Goal: Information Seeking & Learning: Check status

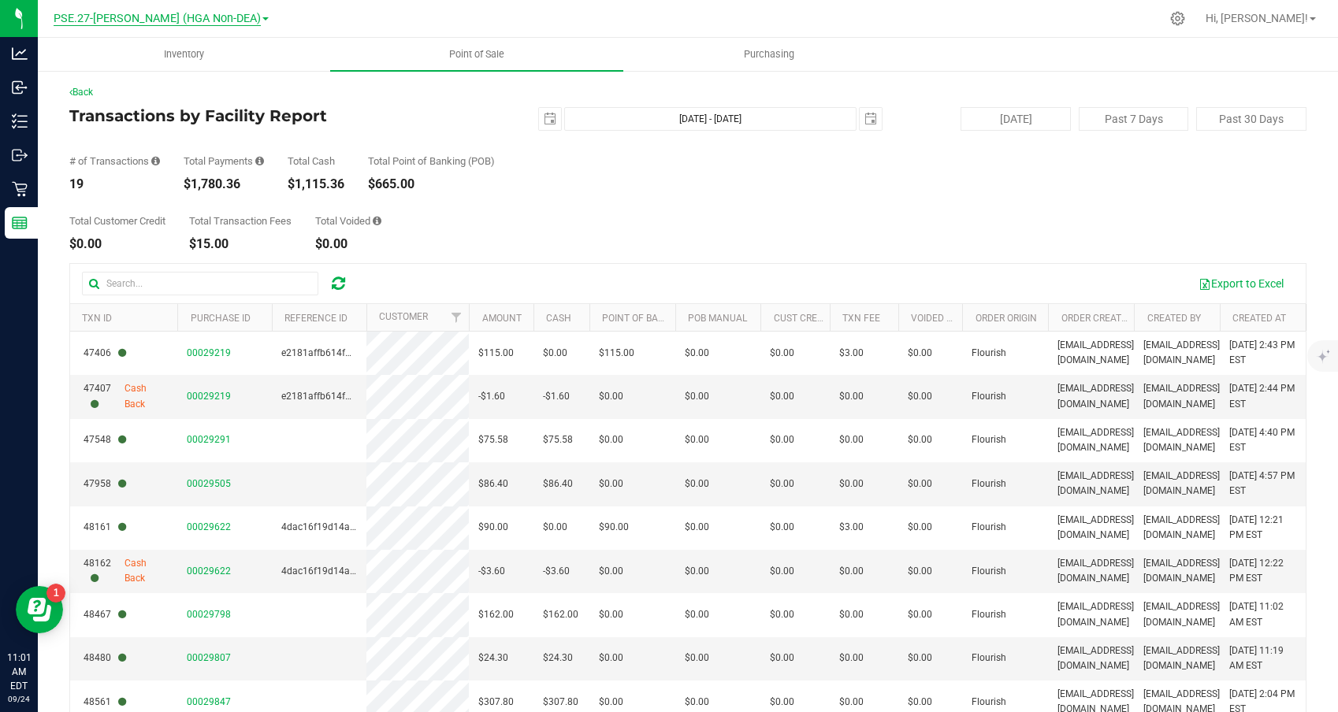
scroll to position [380, 0]
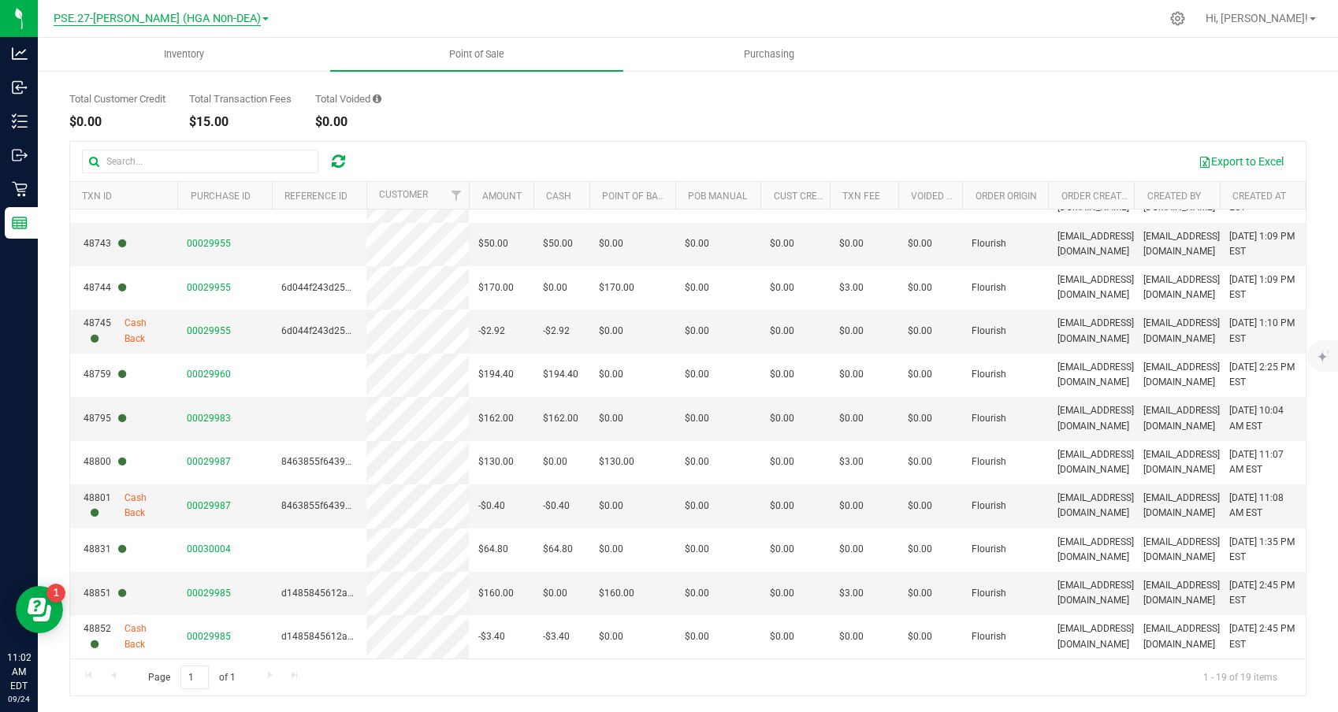
click at [128, 19] on span "PSE.27-[PERSON_NAME] (HGA Non-DEA)" at bounding box center [157, 19] width 207 height 14
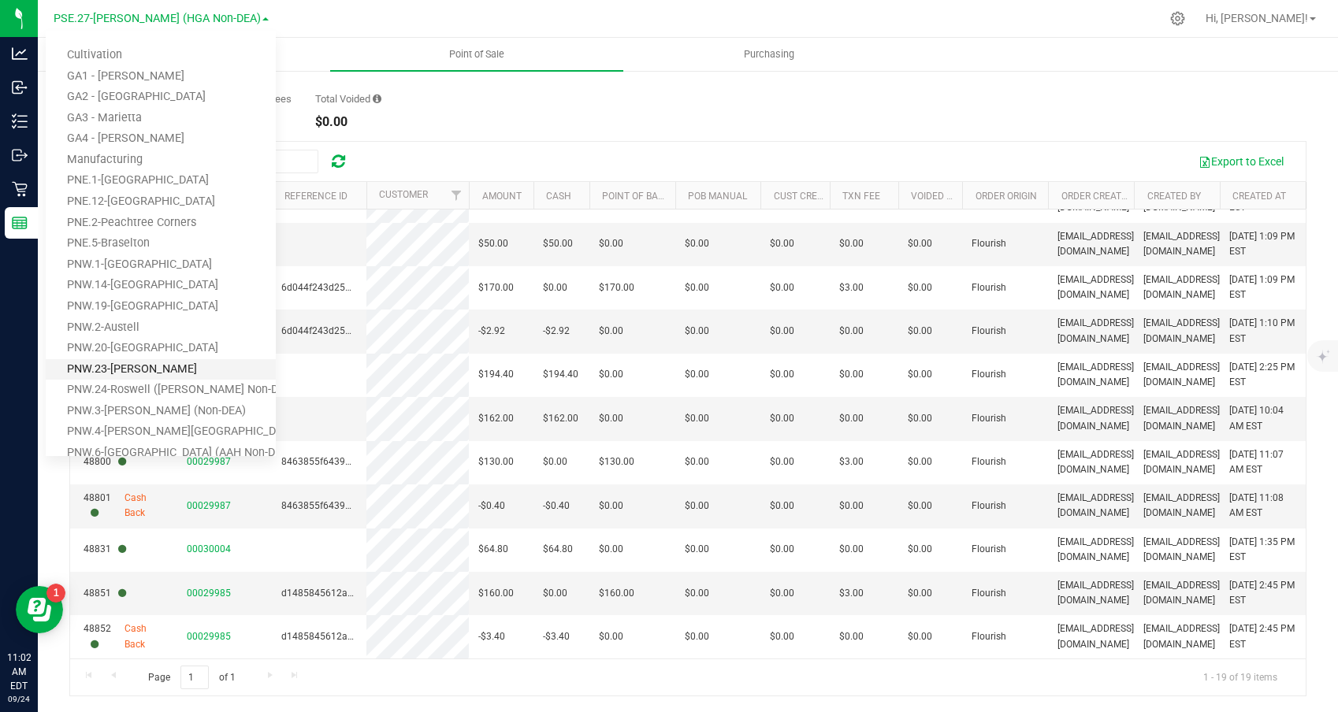
scroll to position [0, 0]
click at [117, 159] on link "Manufacturing" at bounding box center [161, 160] width 230 height 21
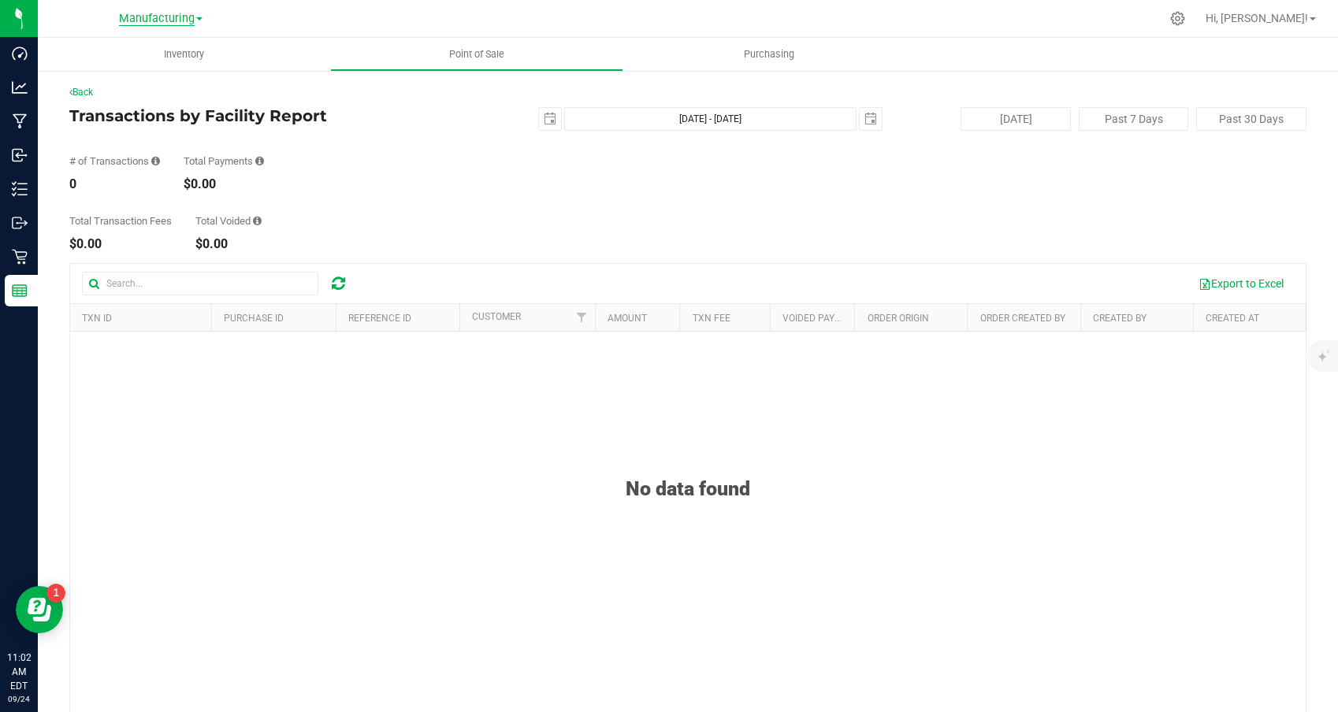
click at [150, 17] on span "Manufacturing" at bounding box center [157, 19] width 76 height 14
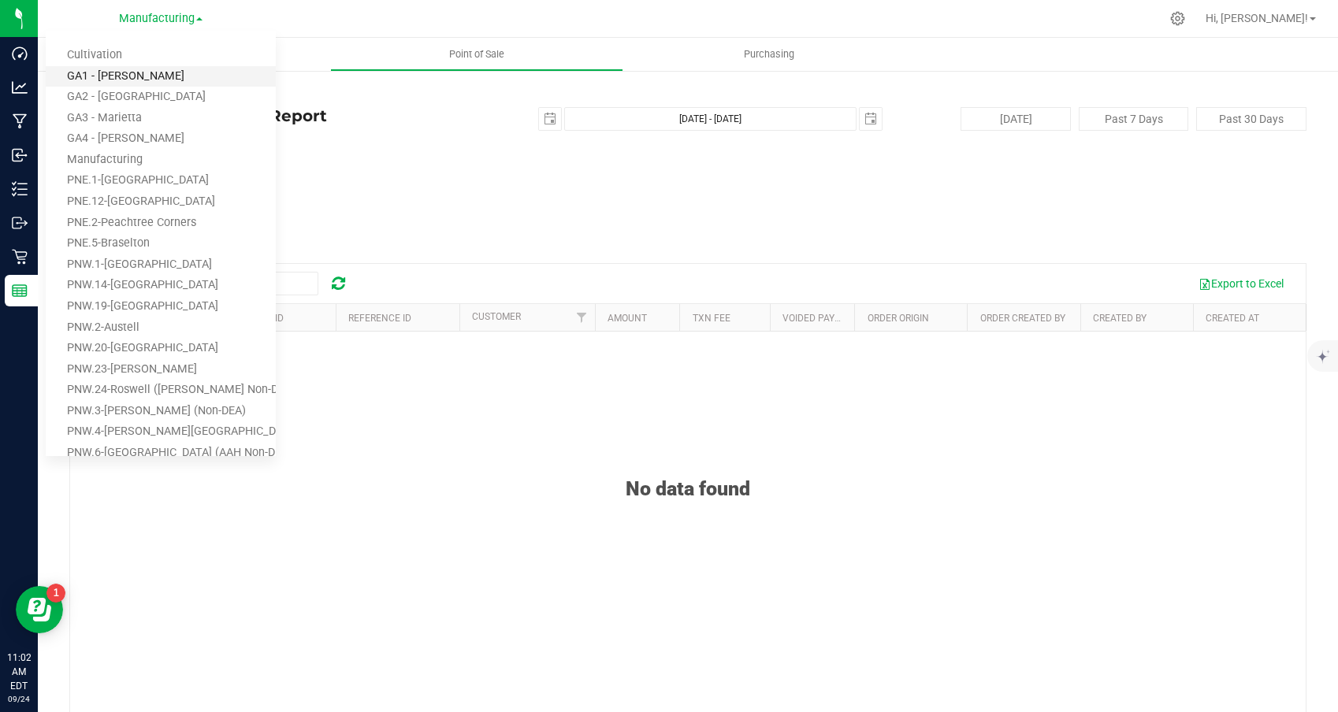
click at [139, 71] on link "GA1 - [PERSON_NAME]" at bounding box center [161, 76] width 230 height 21
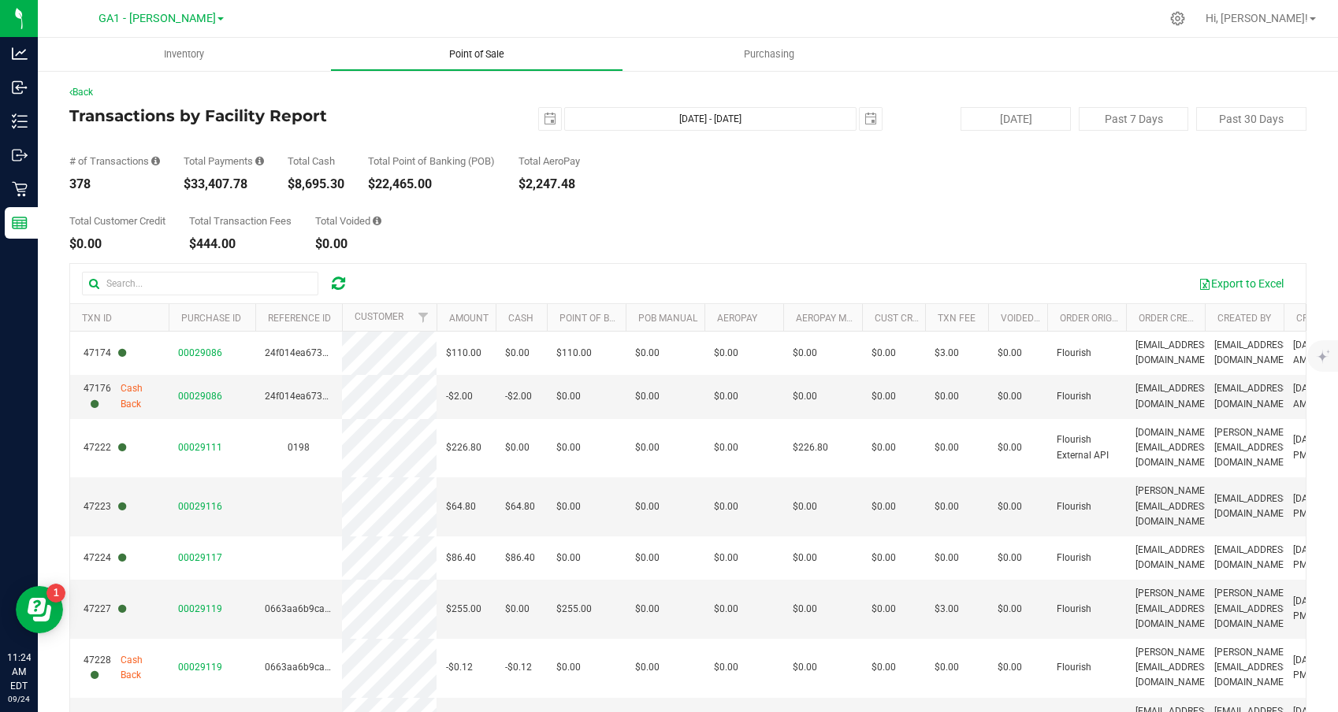
click at [482, 58] on span "Point of Sale" at bounding box center [477, 54] width 98 height 14
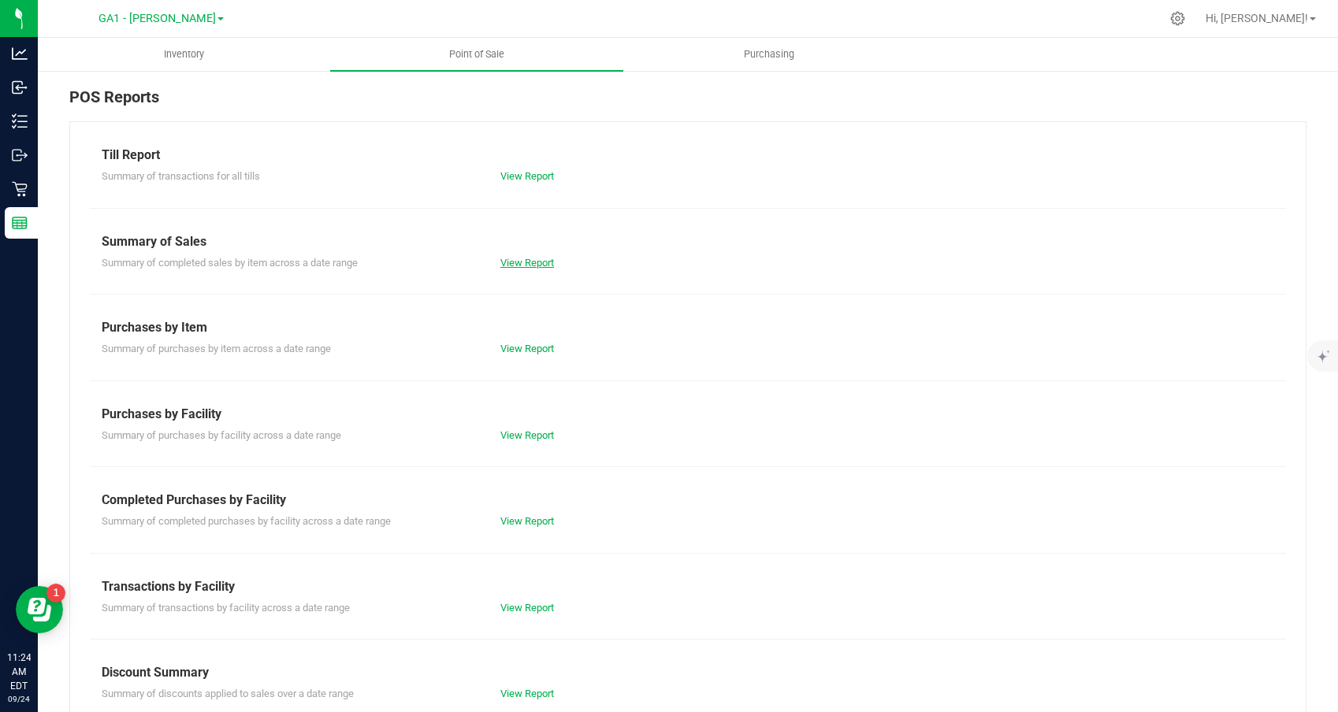
click at [524, 259] on link "View Report" at bounding box center [527, 263] width 54 height 12
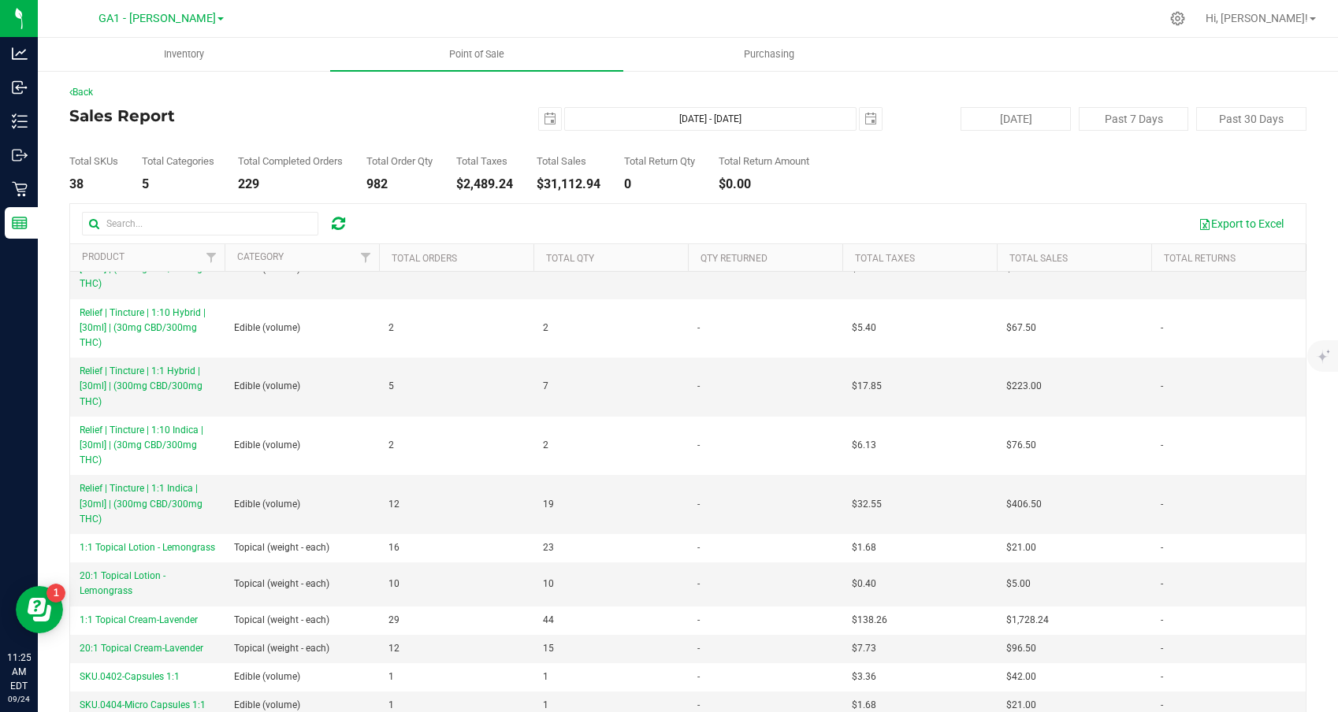
scroll to position [808, 0]
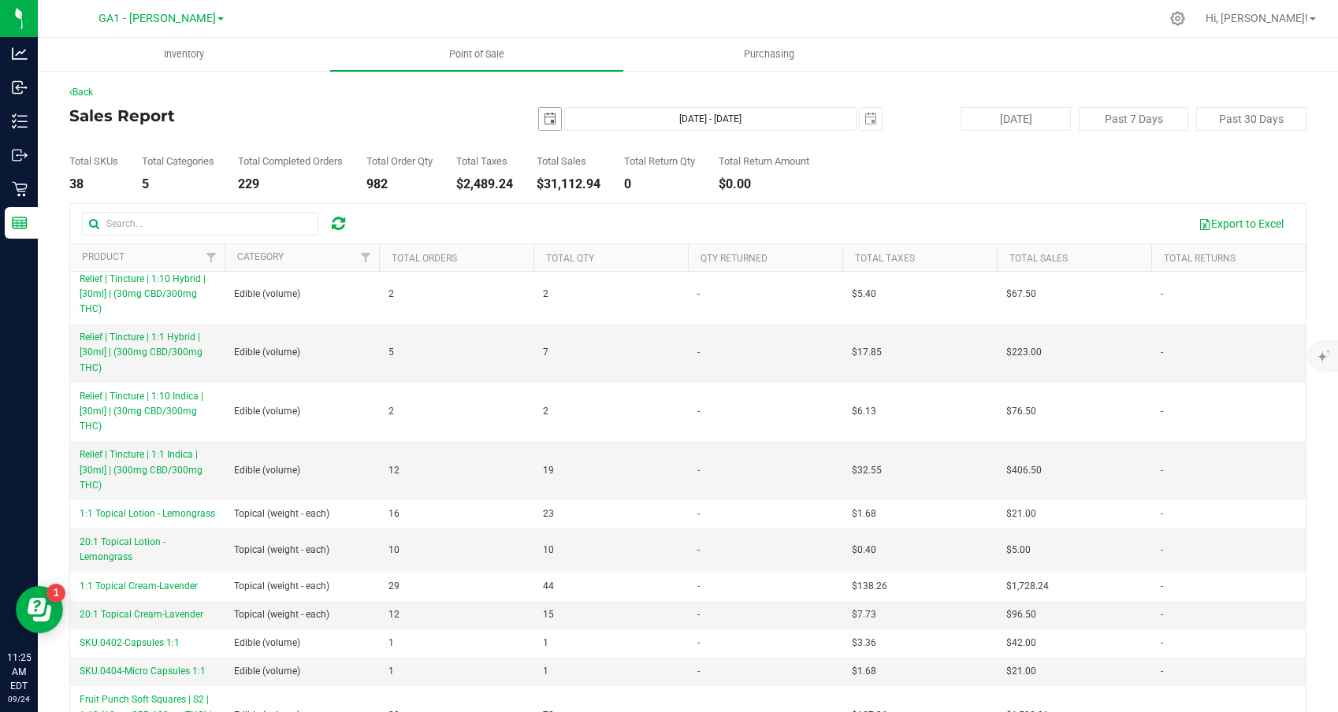
click at [553, 110] on span "select" at bounding box center [550, 119] width 22 height 22
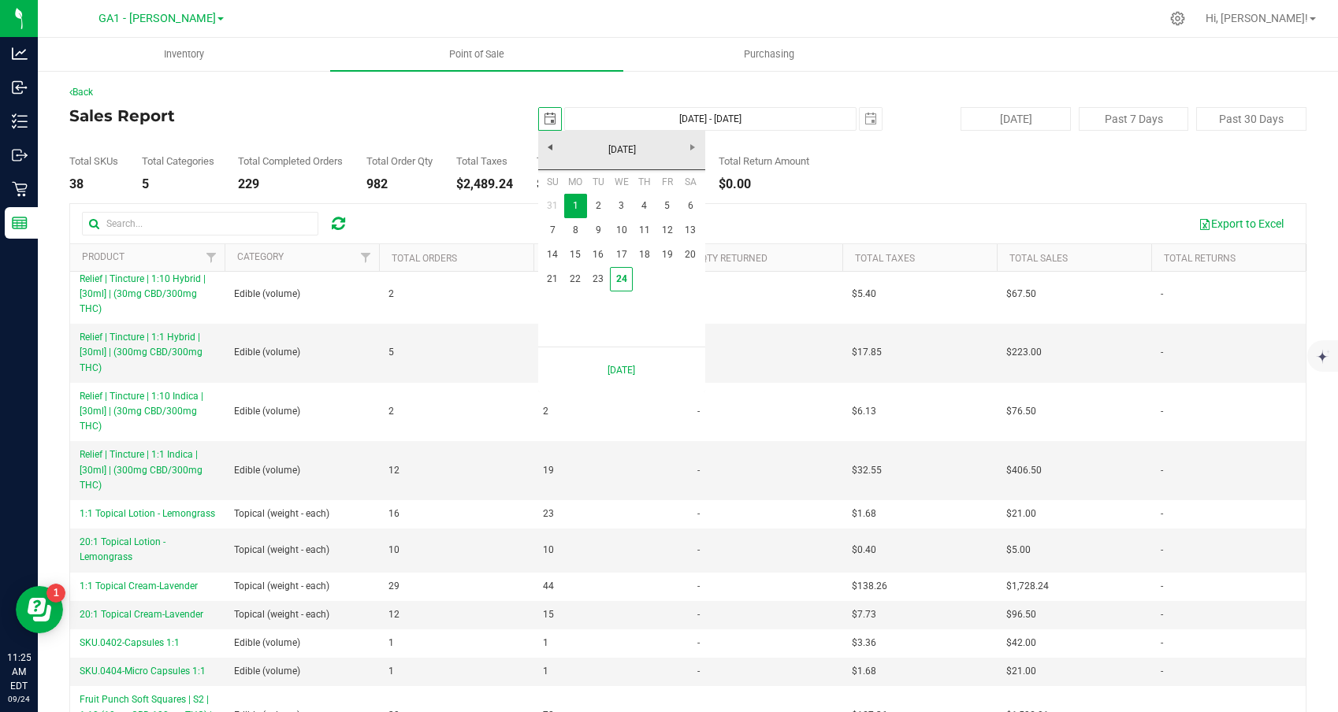
scroll to position [0, 39]
click at [593, 274] on link "23" at bounding box center [598, 279] width 23 height 24
type input "[DATE]"
type input "[DATE] - [DATE]"
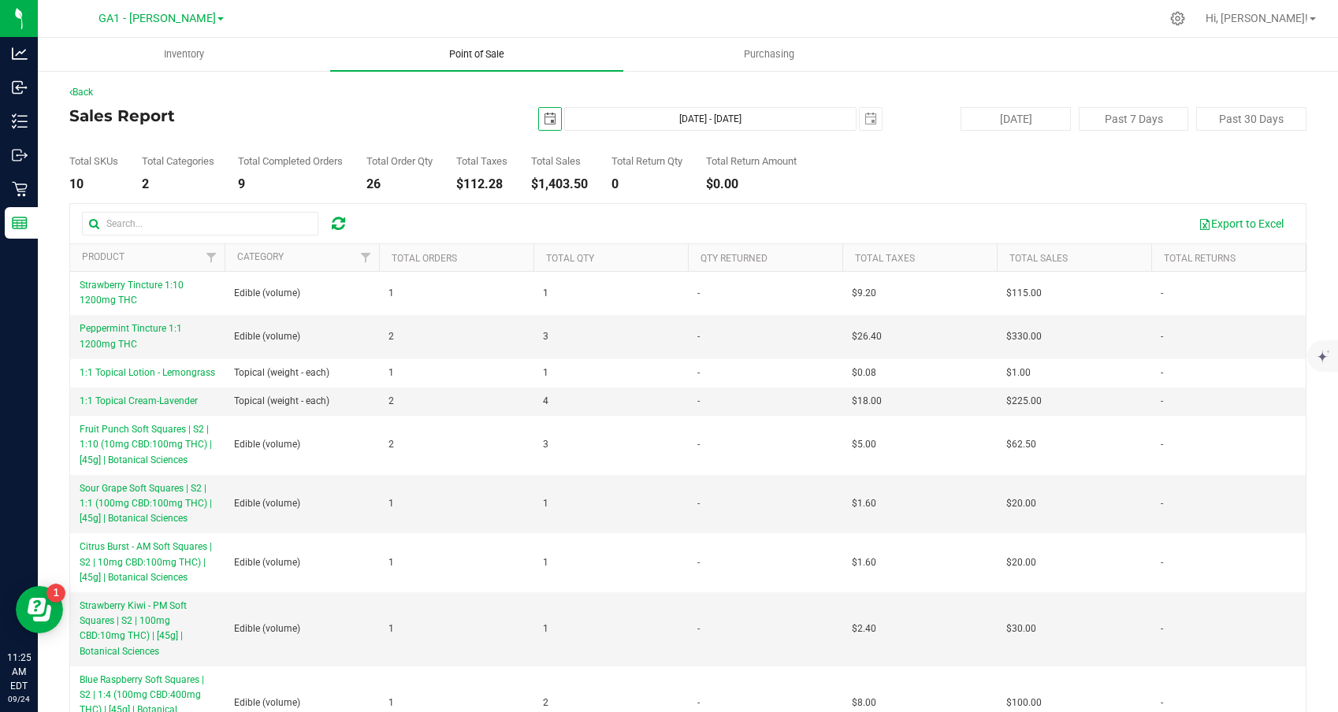
click at [478, 61] on span "Point of Sale" at bounding box center [477, 54] width 98 height 14
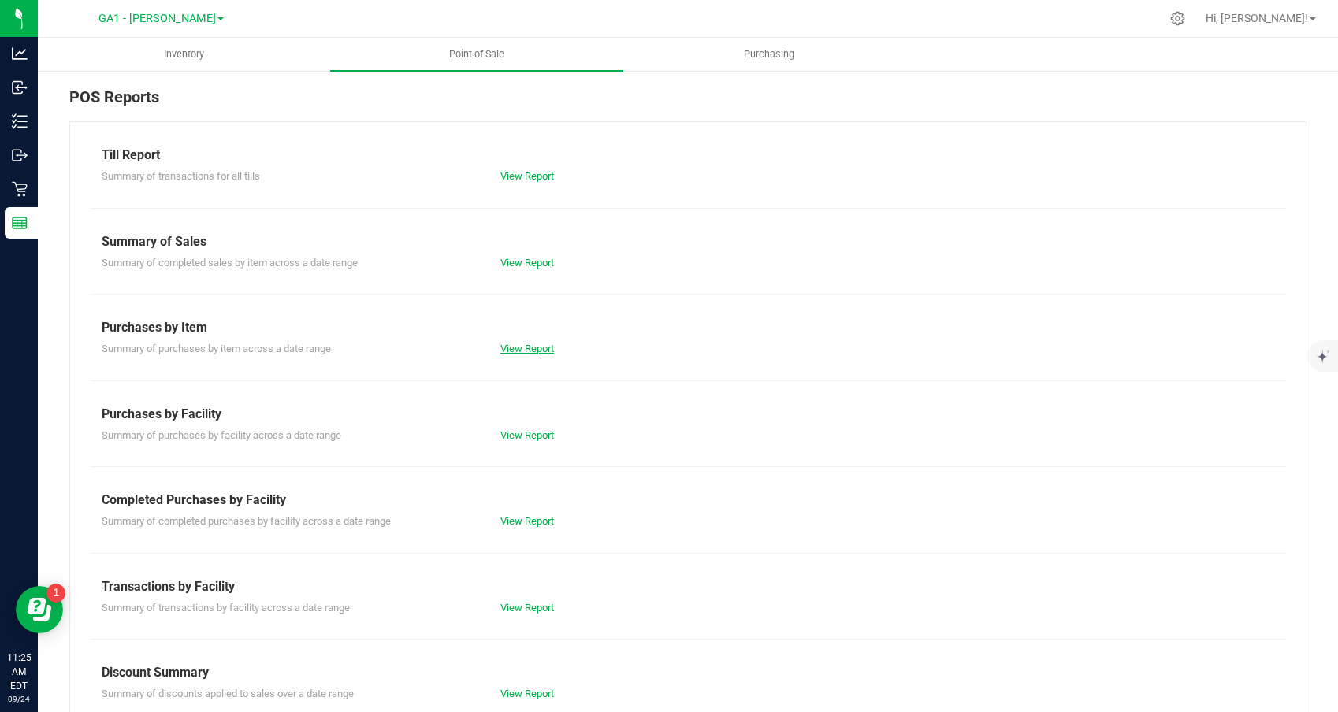
click at [517, 345] on link "View Report" at bounding box center [527, 349] width 54 height 12
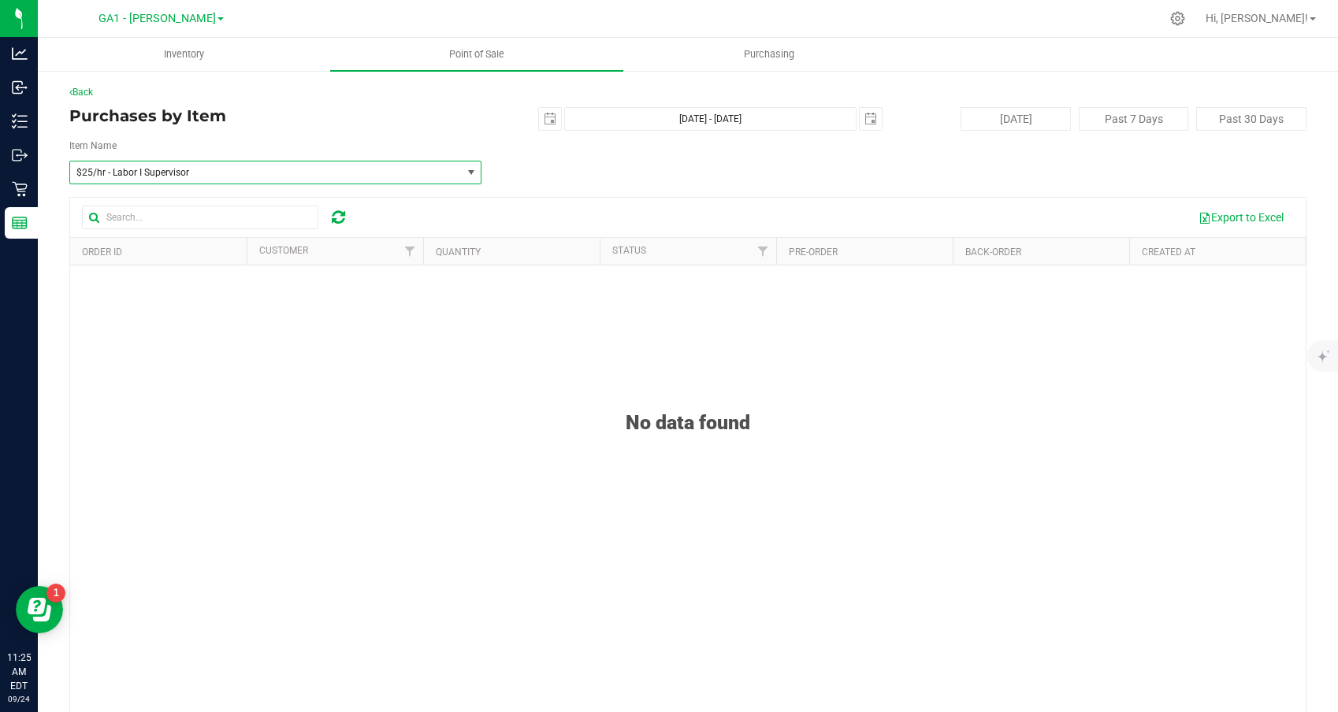
click at [254, 180] on span "$25/hr - Labor I Supervisor" at bounding box center [265, 173] width 391 height 22
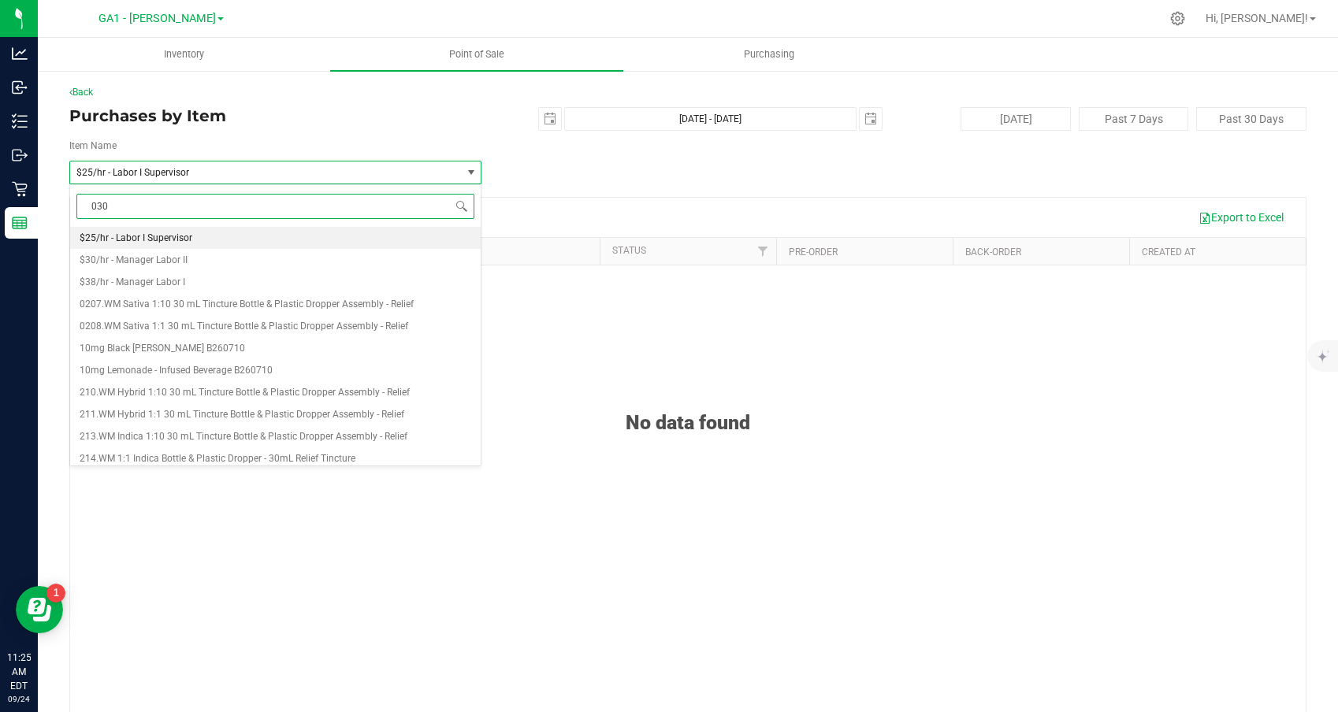
type input "0303"
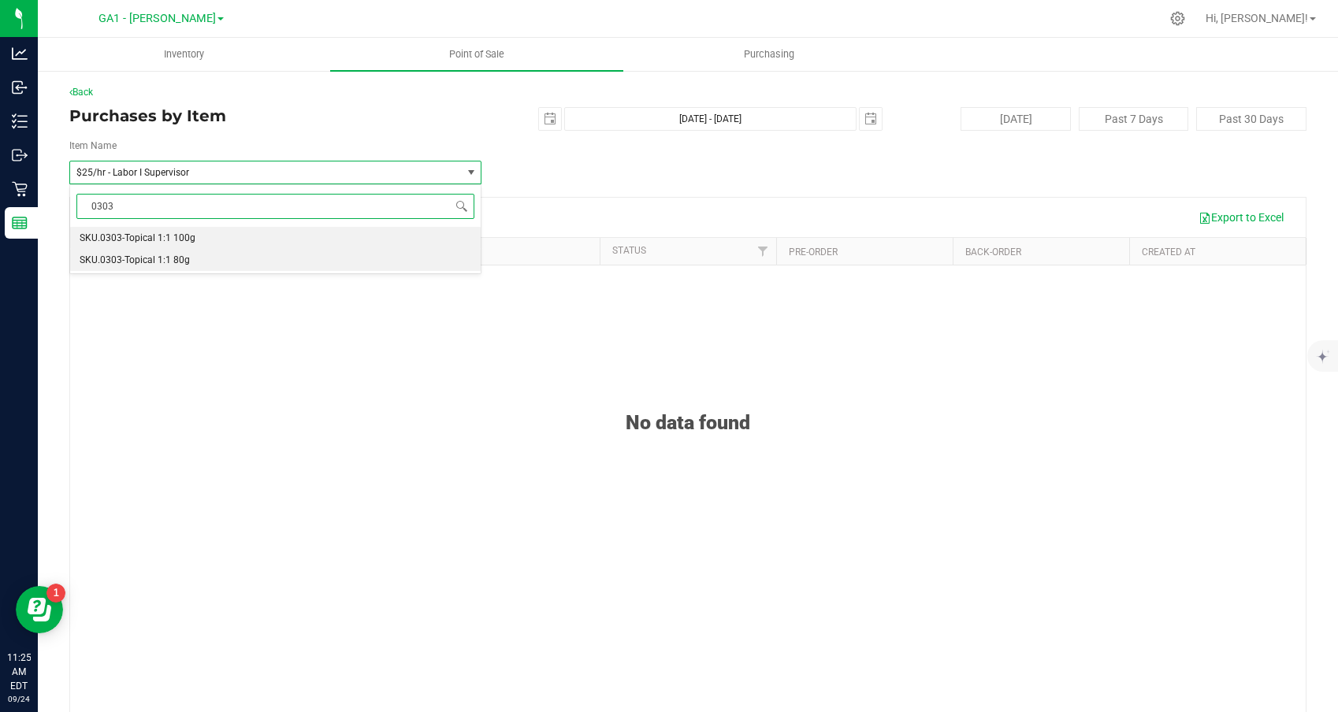
click at [177, 255] on span "SKU.0303-Topical 1:1 80g" at bounding box center [135, 260] width 110 height 11
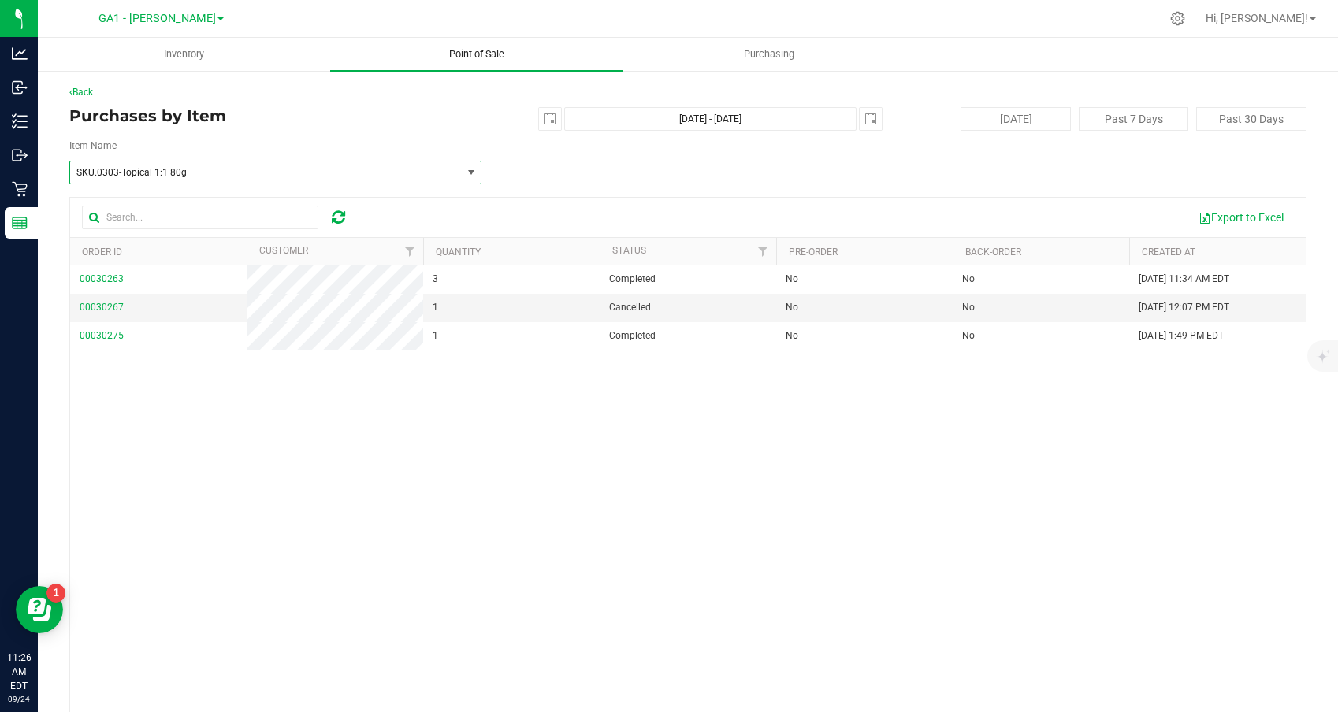
click at [482, 61] on span "Point of Sale" at bounding box center [477, 54] width 98 height 14
